Goal: Task Accomplishment & Management: Manage account settings

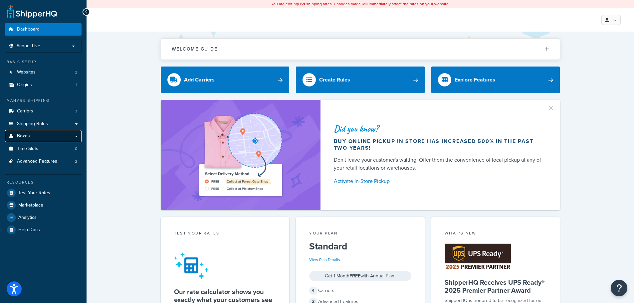
click at [38, 137] on link "Boxes" at bounding box center [43, 136] width 77 height 12
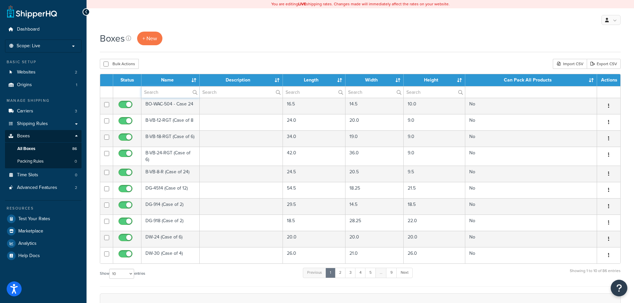
click at [179, 94] on input "text" at bounding box center [170, 92] width 58 height 11
type input "g50"
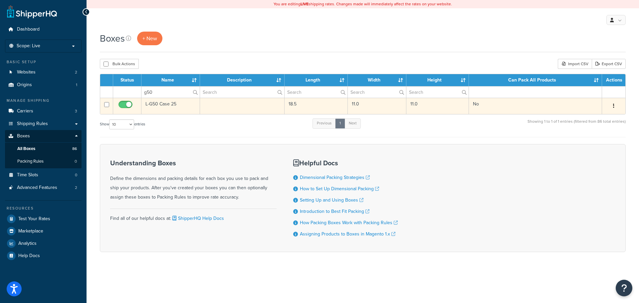
click at [392, 108] on td "11.0" at bounding box center [377, 106] width 59 height 16
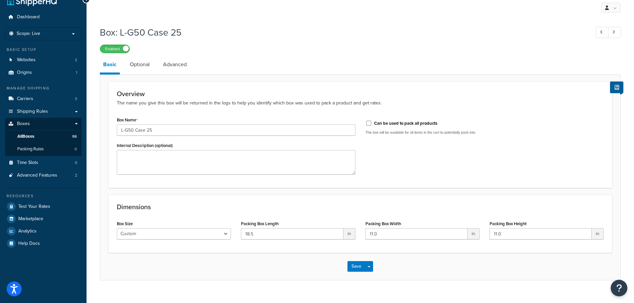
scroll to position [23, 0]
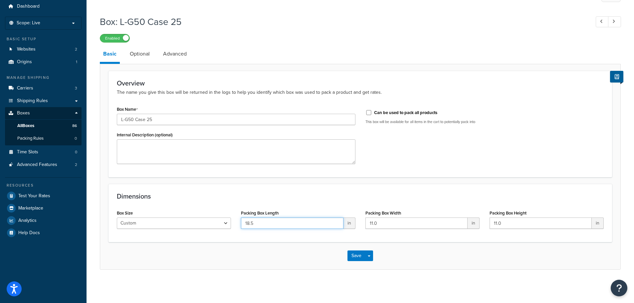
drag, startPoint x: 259, startPoint y: 222, endPoint x: 203, endPoint y: 212, distance: 56.6
click at [218, 219] on div "Box Size Custom USPS Small Flat Box USPS Medium Flat Box USPS Large Flat Box US…" at bounding box center [360, 221] width 497 height 26
type input "21"
type input "12"
type input "15"
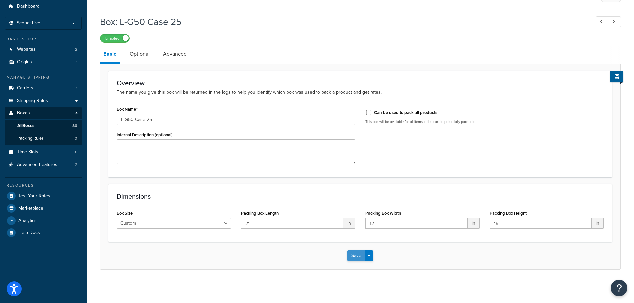
click at [356, 255] on button "Save" at bounding box center [357, 256] width 18 height 11
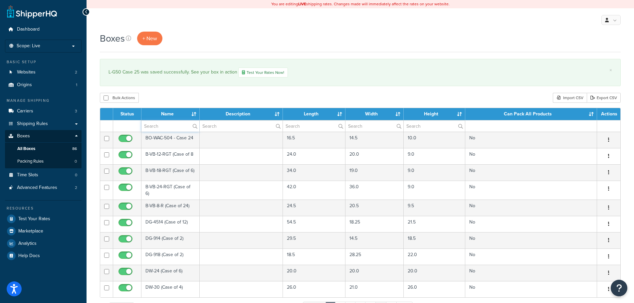
click at [151, 127] on input "text" at bounding box center [170, 126] width 58 height 11
type input "g50"
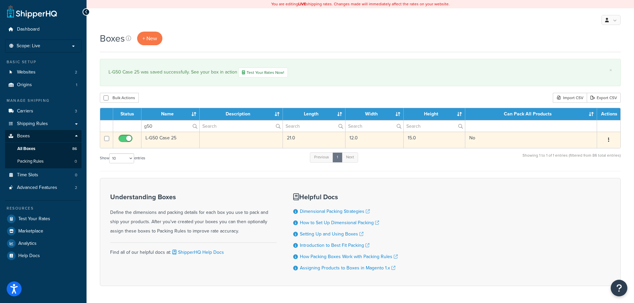
click at [267, 143] on td at bounding box center [242, 140] width 84 height 16
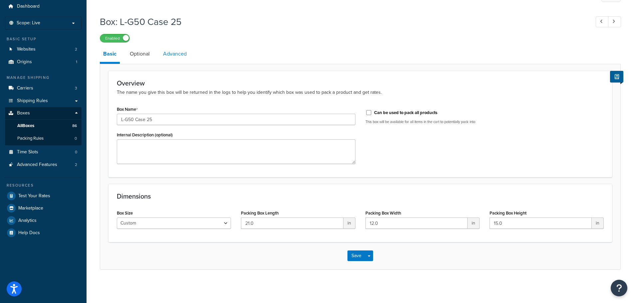
click at [172, 55] on link "Advanced" at bounding box center [175, 54] width 30 height 16
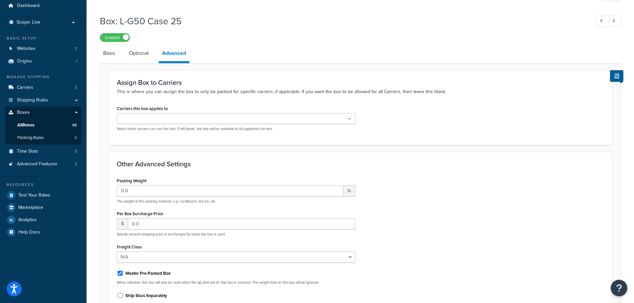
scroll to position [23, 0]
